Goal: Navigation & Orientation: Find specific page/section

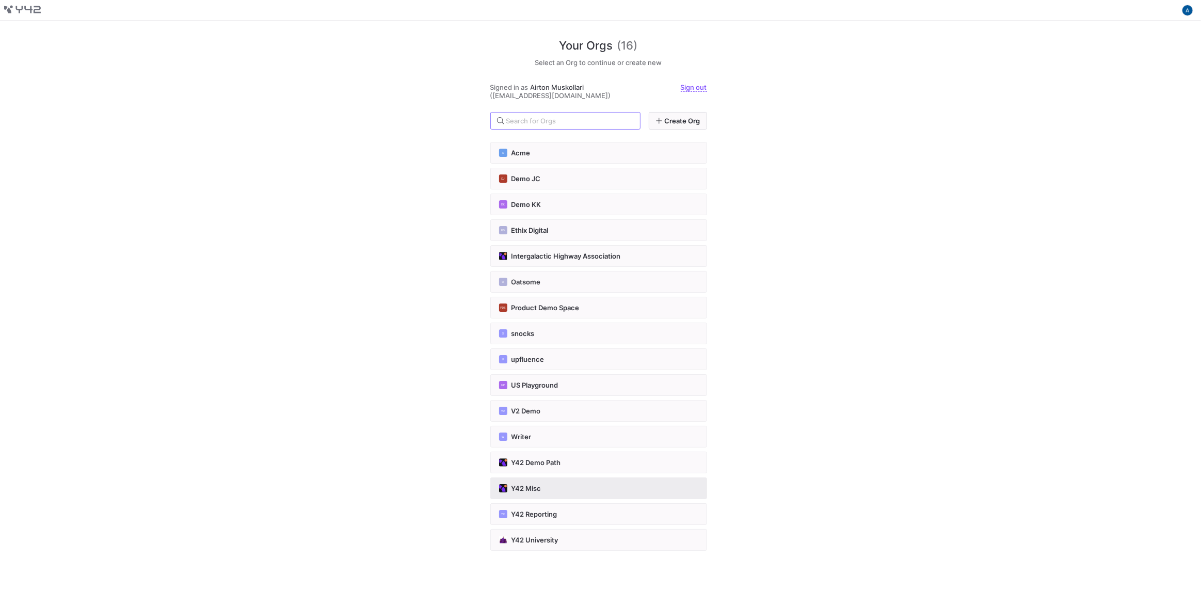
click at [552, 479] on button "Y42 Misc" at bounding box center [599, 489] width 217 height 22
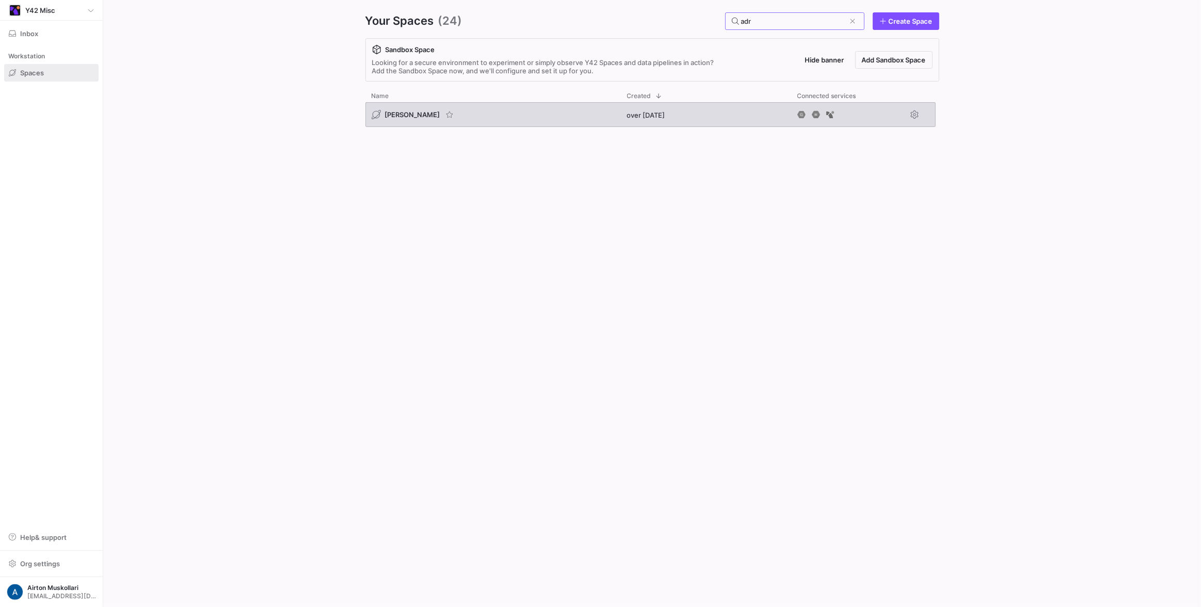
type input "adr"
click at [405, 114] on span "[PERSON_NAME]" at bounding box center [412, 114] width 55 height 8
